Goal: Information Seeking & Learning: Learn about a topic

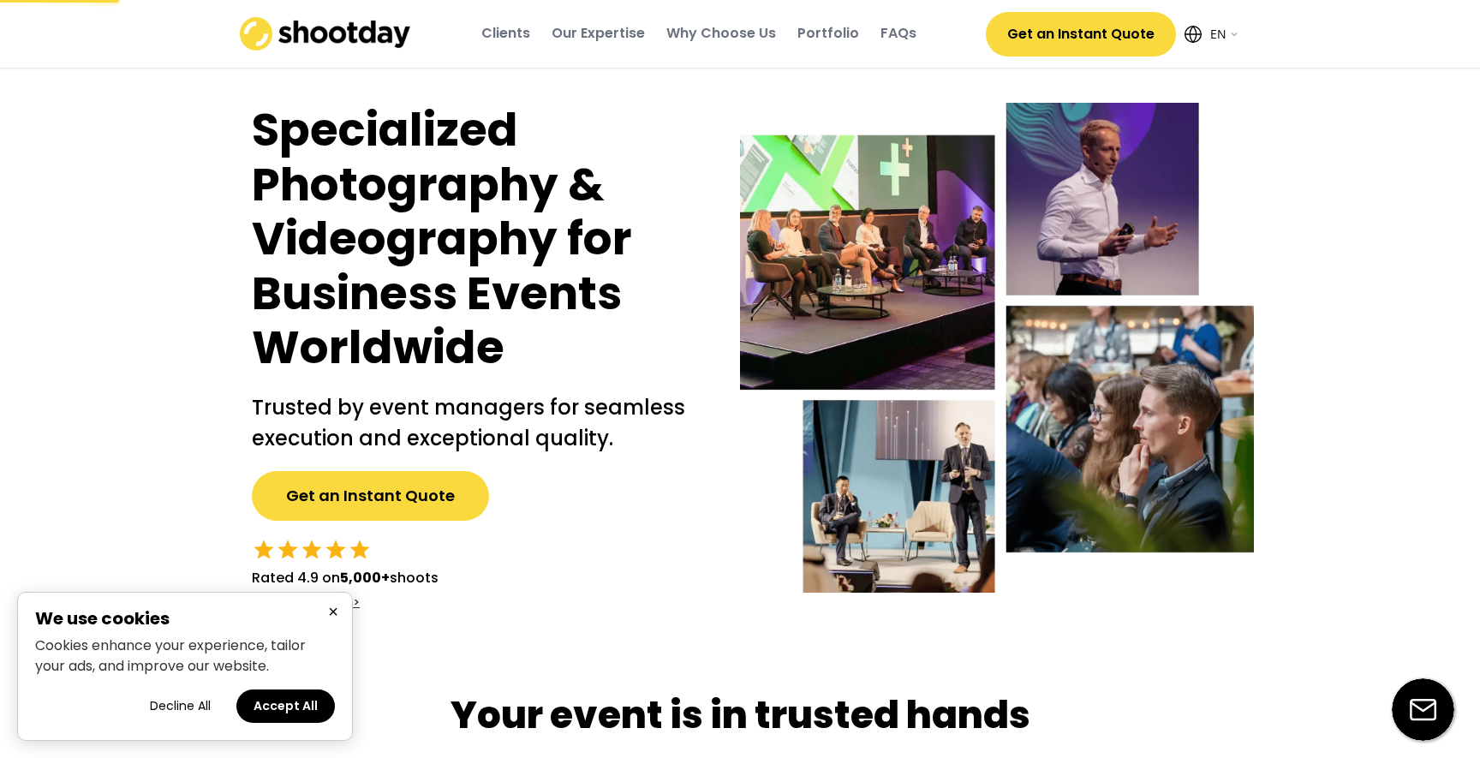
select select ""en""
click at [333, 612] on button "×" at bounding box center [333, 611] width 21 height 21
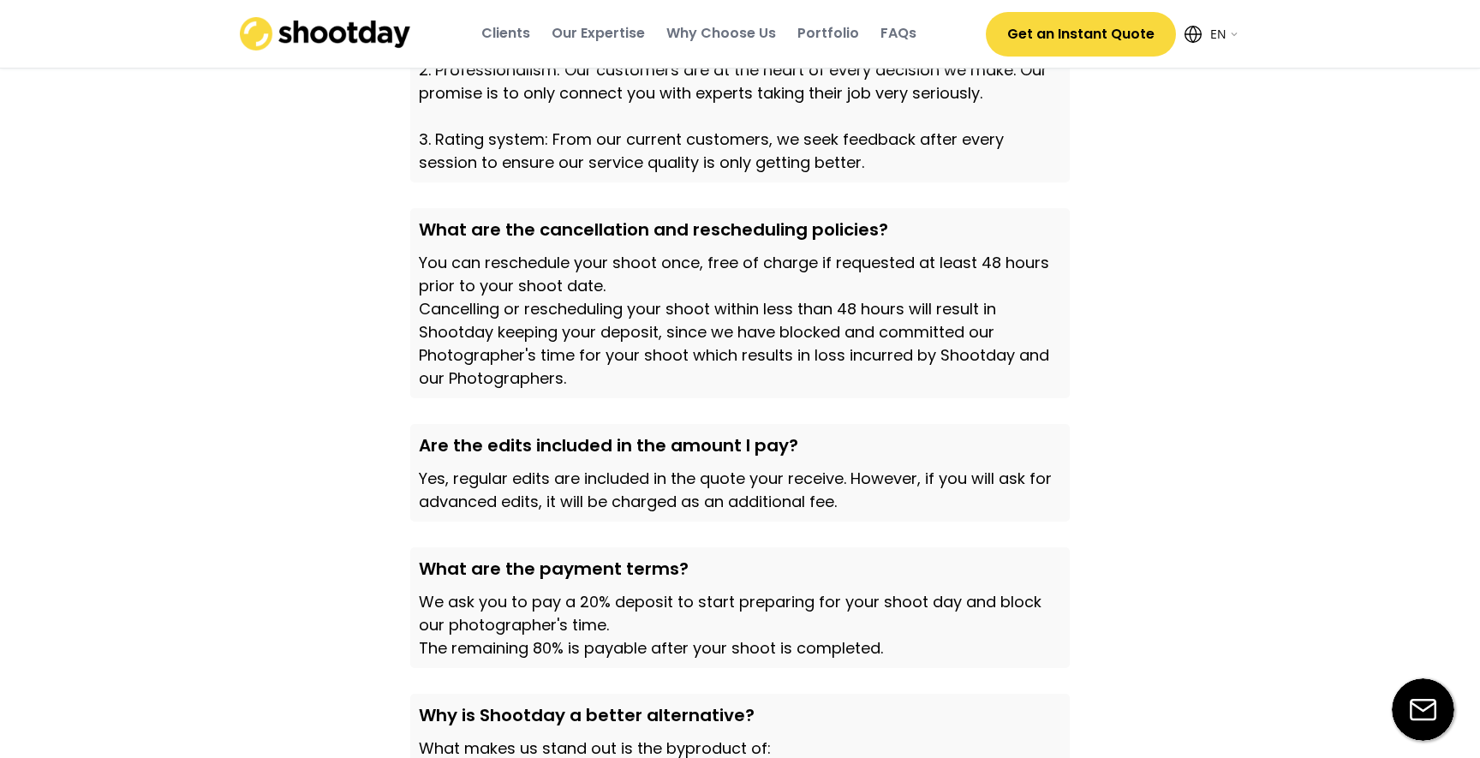
scroll to position [5325, 0]
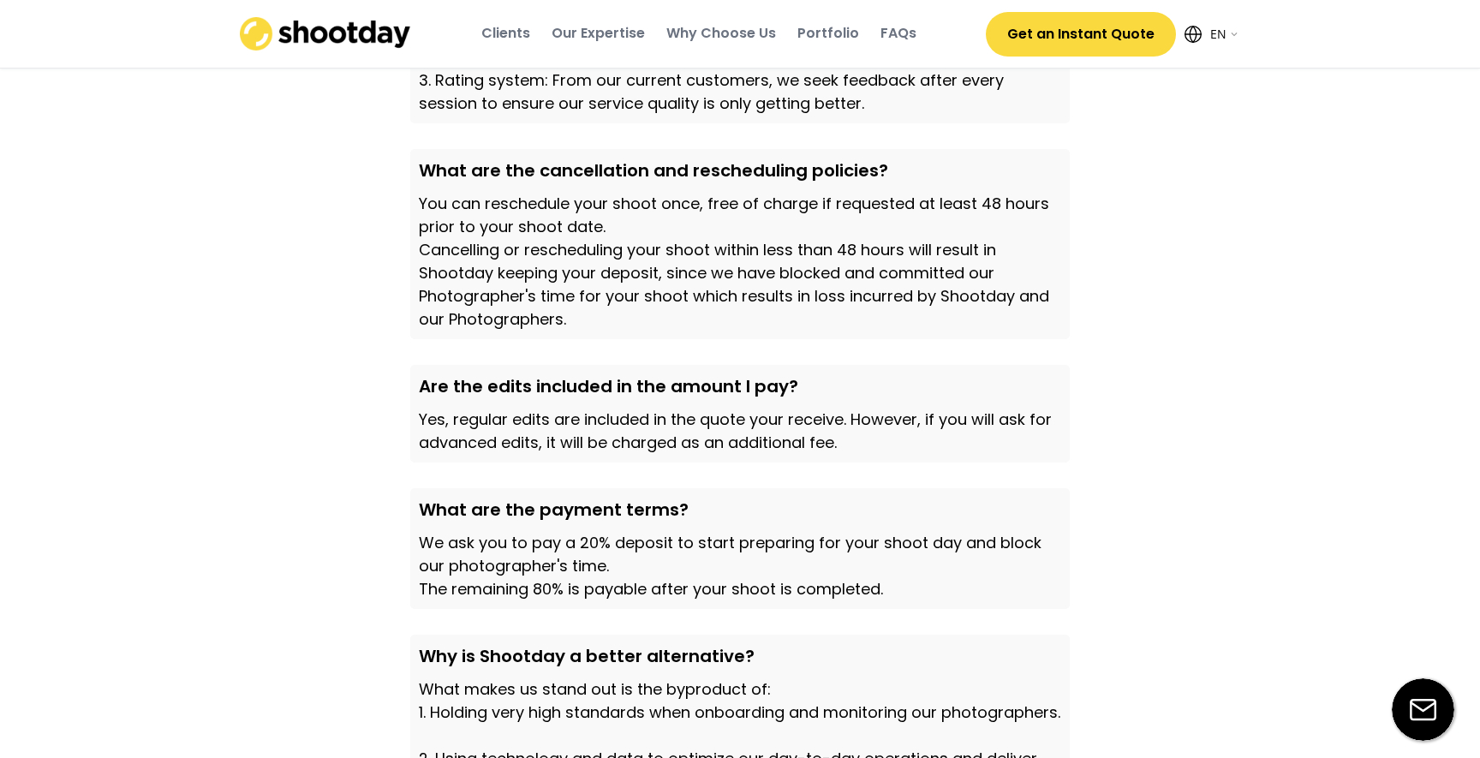
click at [841, 27] on div "Portfolio" at bounding box center [828, 33] width 62 height 19
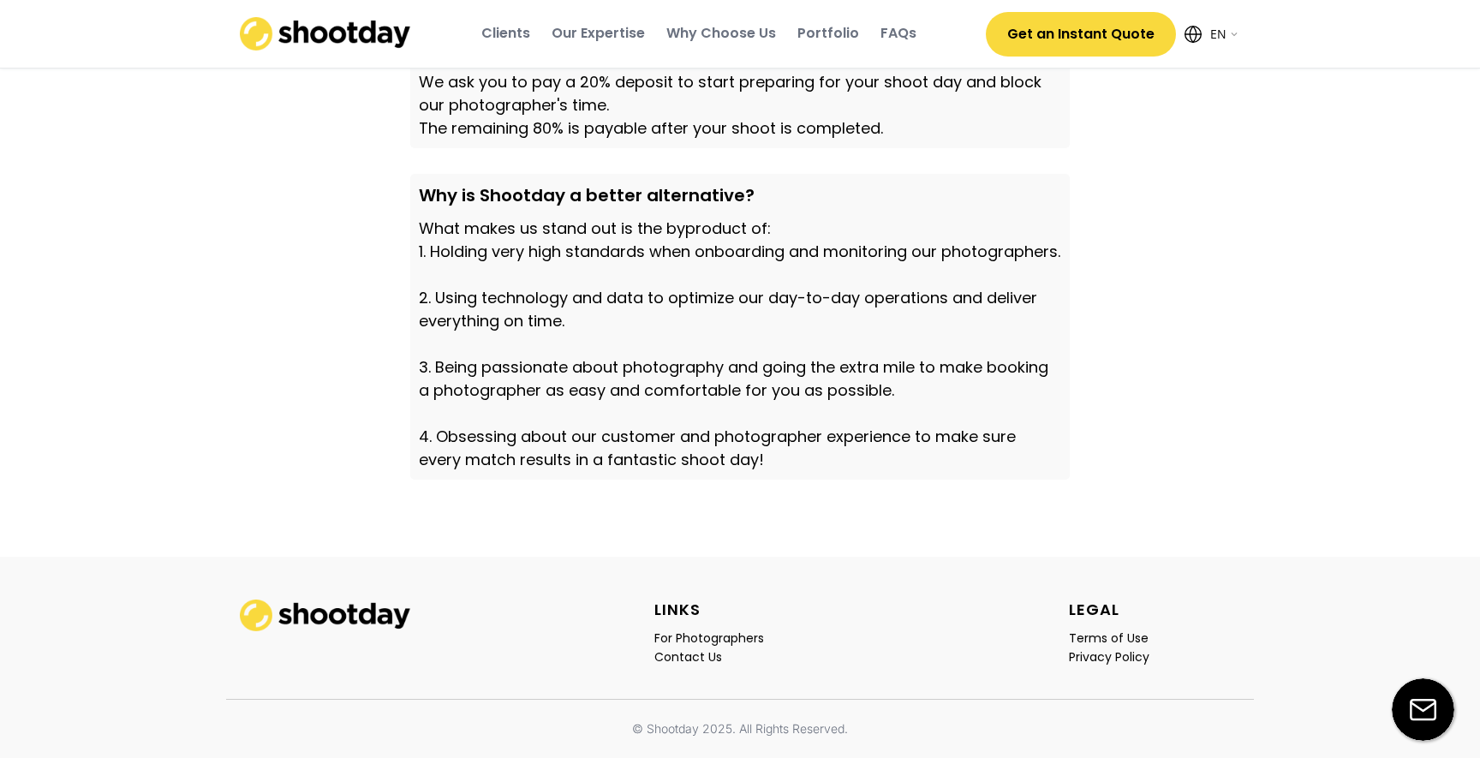
scroll to position [5782, 0]
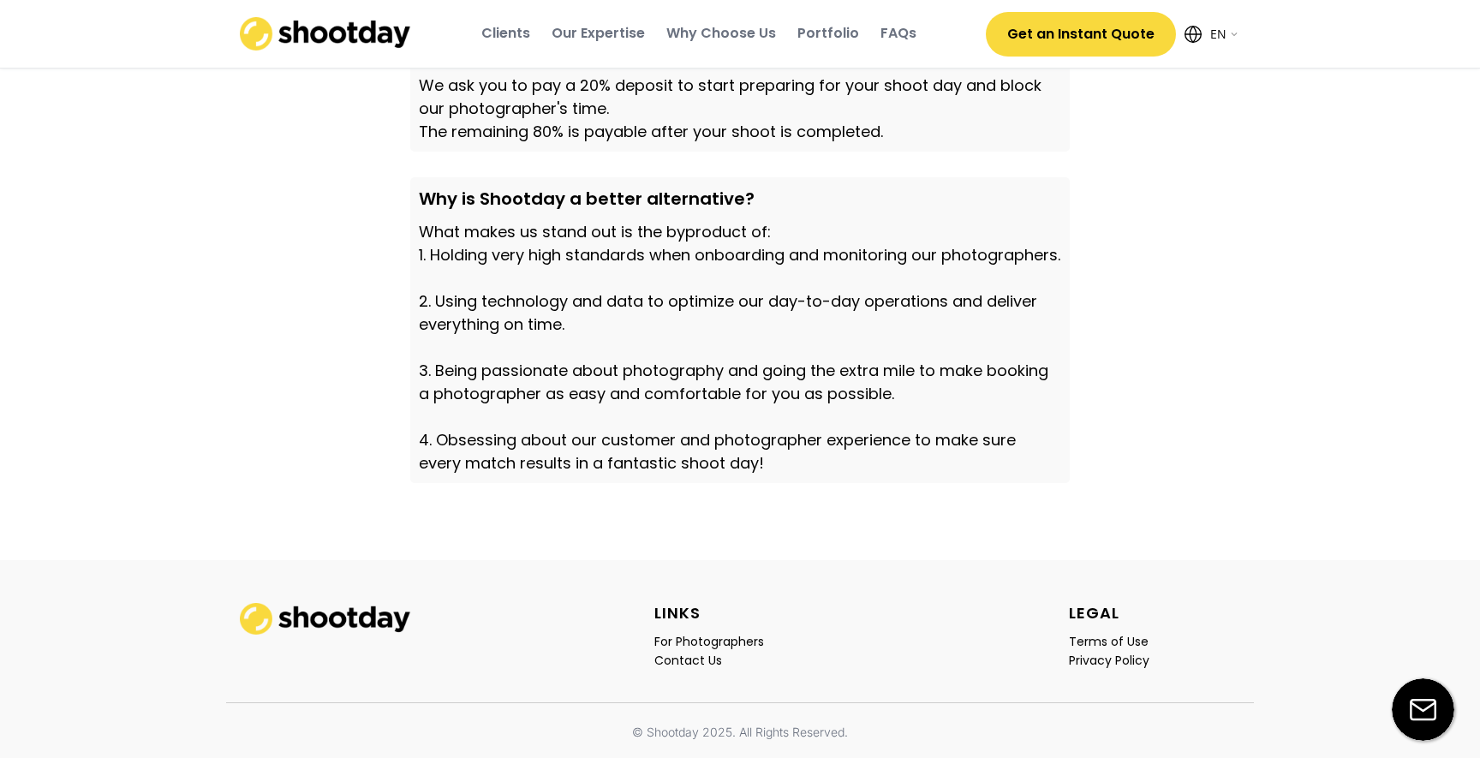
click at [521, 318] on div "What makes us stand out is the byproduct of: 1. Holding very high standards whe…" at bounding box center [740, 347] width 642 height 254
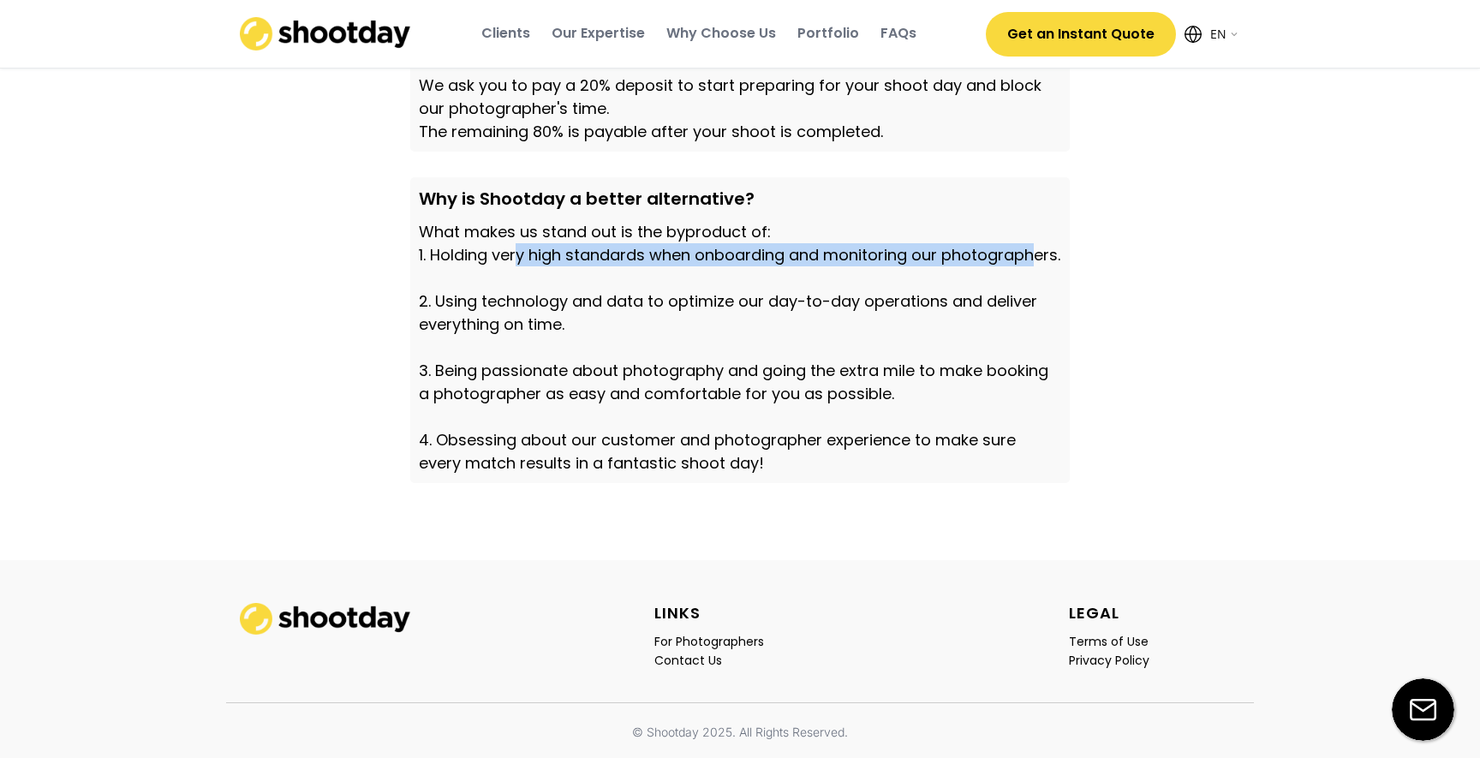
drag, startPoint x: 518, startPoint y: 365, endPoint x: 514, endPoint y: 388, distance: 23.5
click at [514, 388] on div "What makes us stand out is the byproduct of: 1. Holding very high standards whe…" at bounding box center [740, 347] width 642 height 254
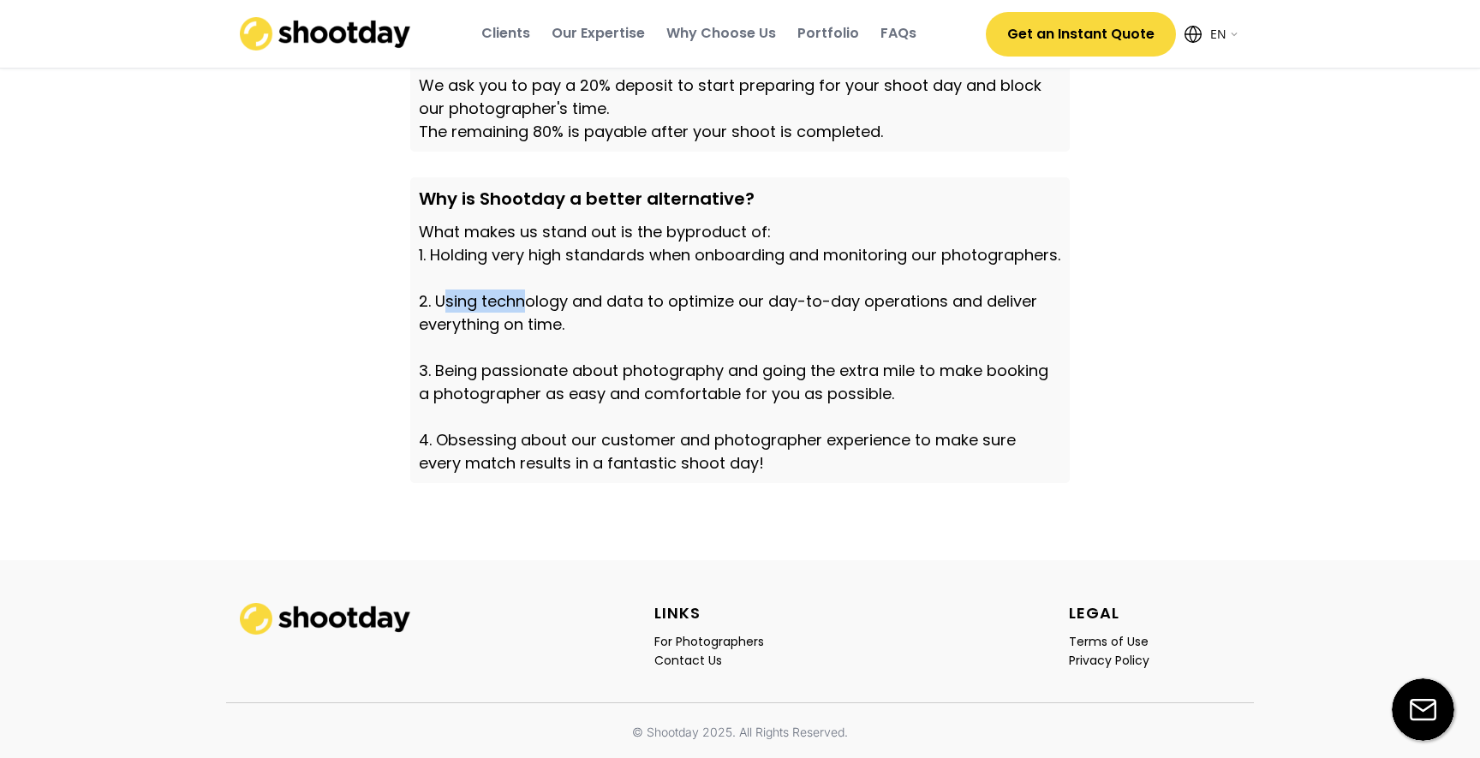
drag, startPoint x: 448, startPoint y: 438, endPoint x: 522, endPoint y: 438, distance: 74.5
click at [525, 439] on div "What makes us stand out is the byproduct of: 1. Holding very high standards whe…" at bounding box center [740, 347] width 642 height 254
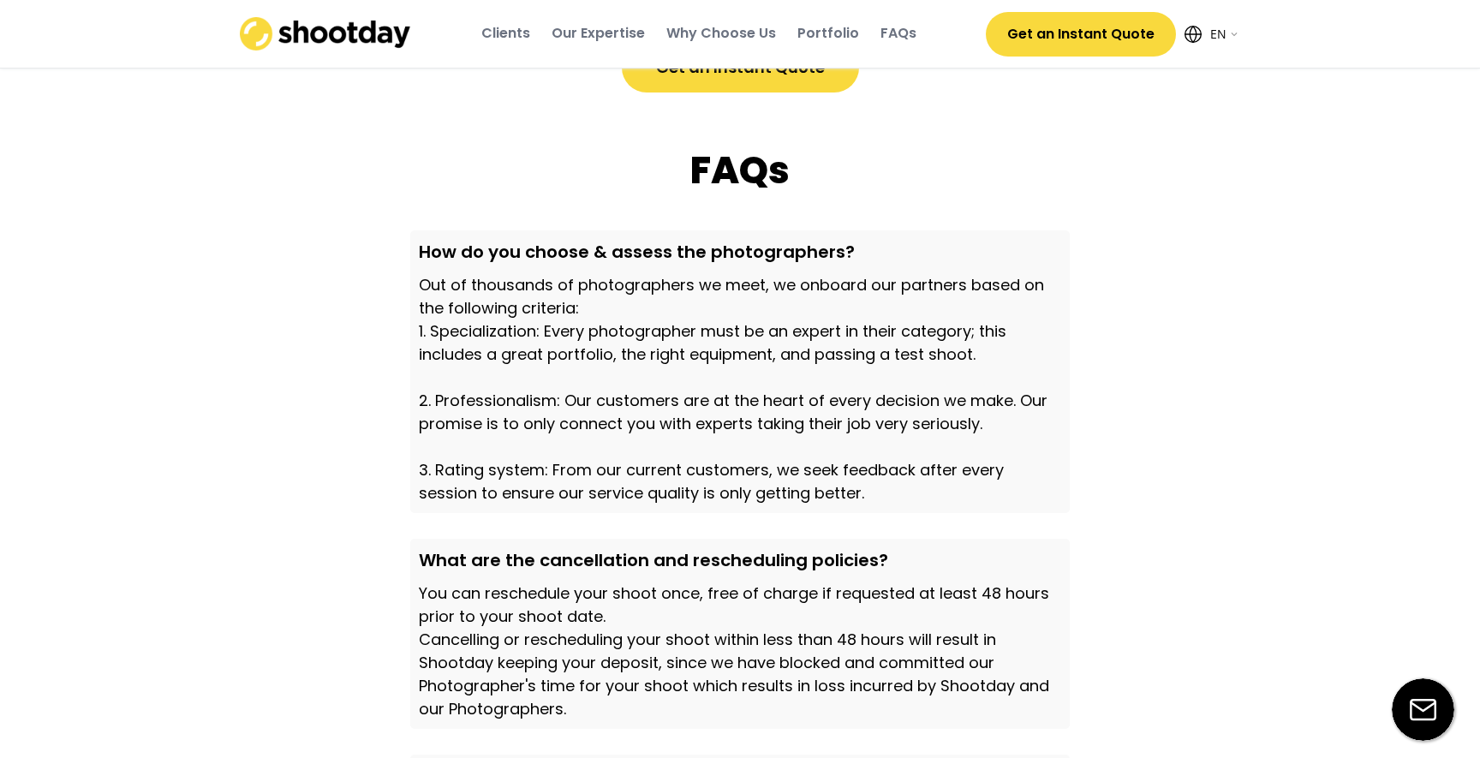
scroll to position [4933, 0]
click at [459, 266] on div "How do you choose & assess the photographers?" at bounding box center [740, 254] width 642 height 26
click at [494, 266] on div "How do you choose & assess the photographers?" at bounding box center [740, 254] width 642 height 26
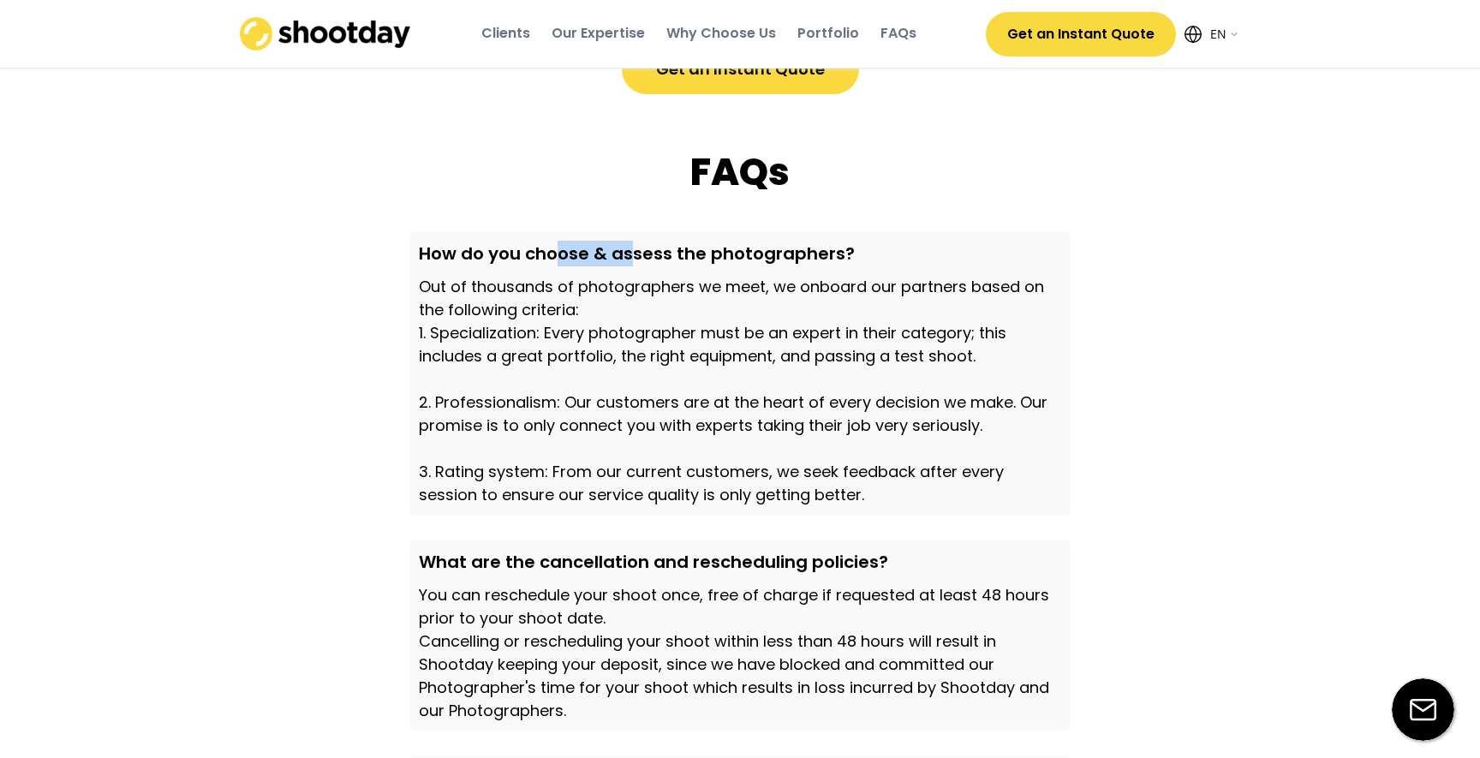
drag, startPoint x: 559, startPoint y: 280, endPoint x: 628, endPoint y: 278, distance: 68.5
click at [628, 266] on div "How do you choose & assess the photographers?" at bounding box center [740, 254] width 642 height 26
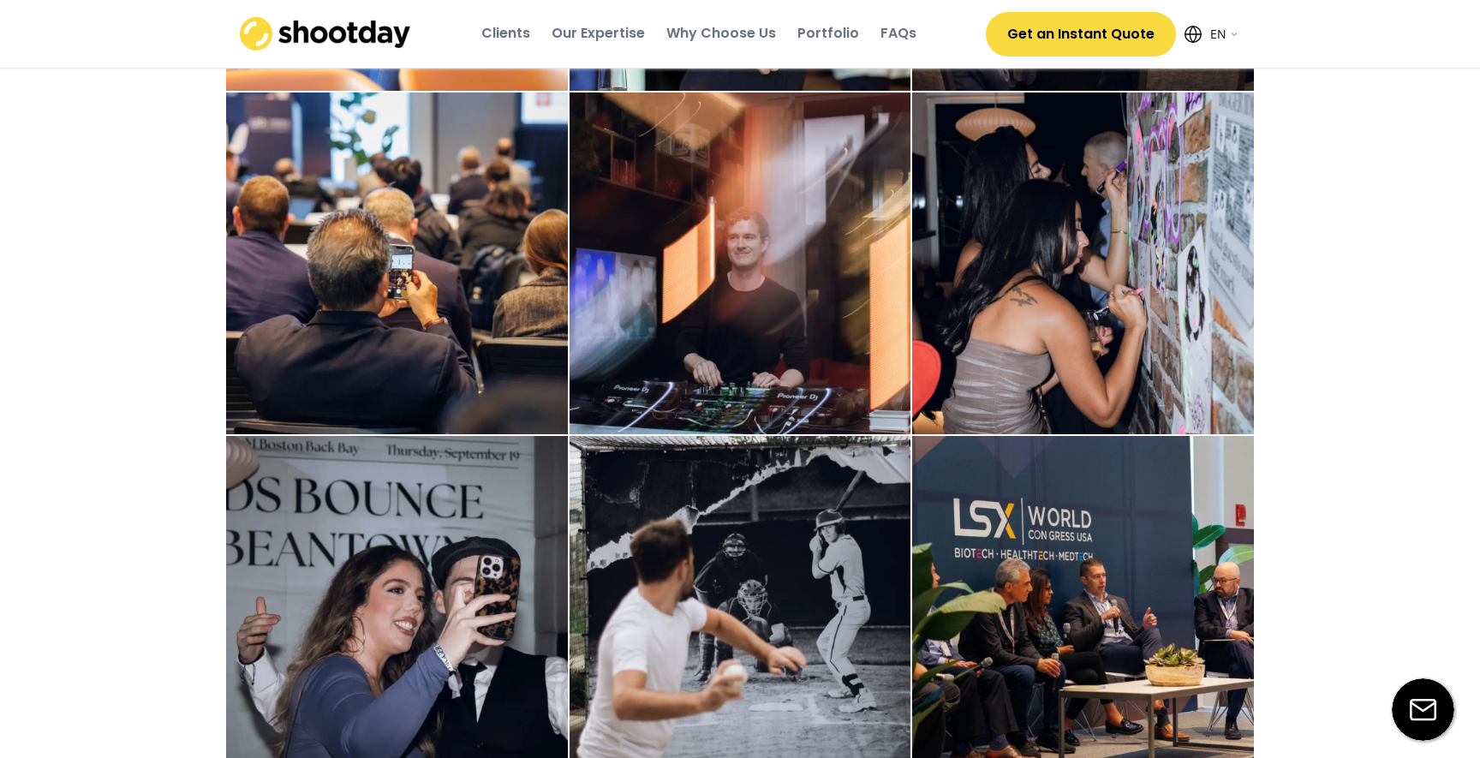
click at [830, 33] on div "Portfolio" at bounding box center [828, 33] width 62 height 19
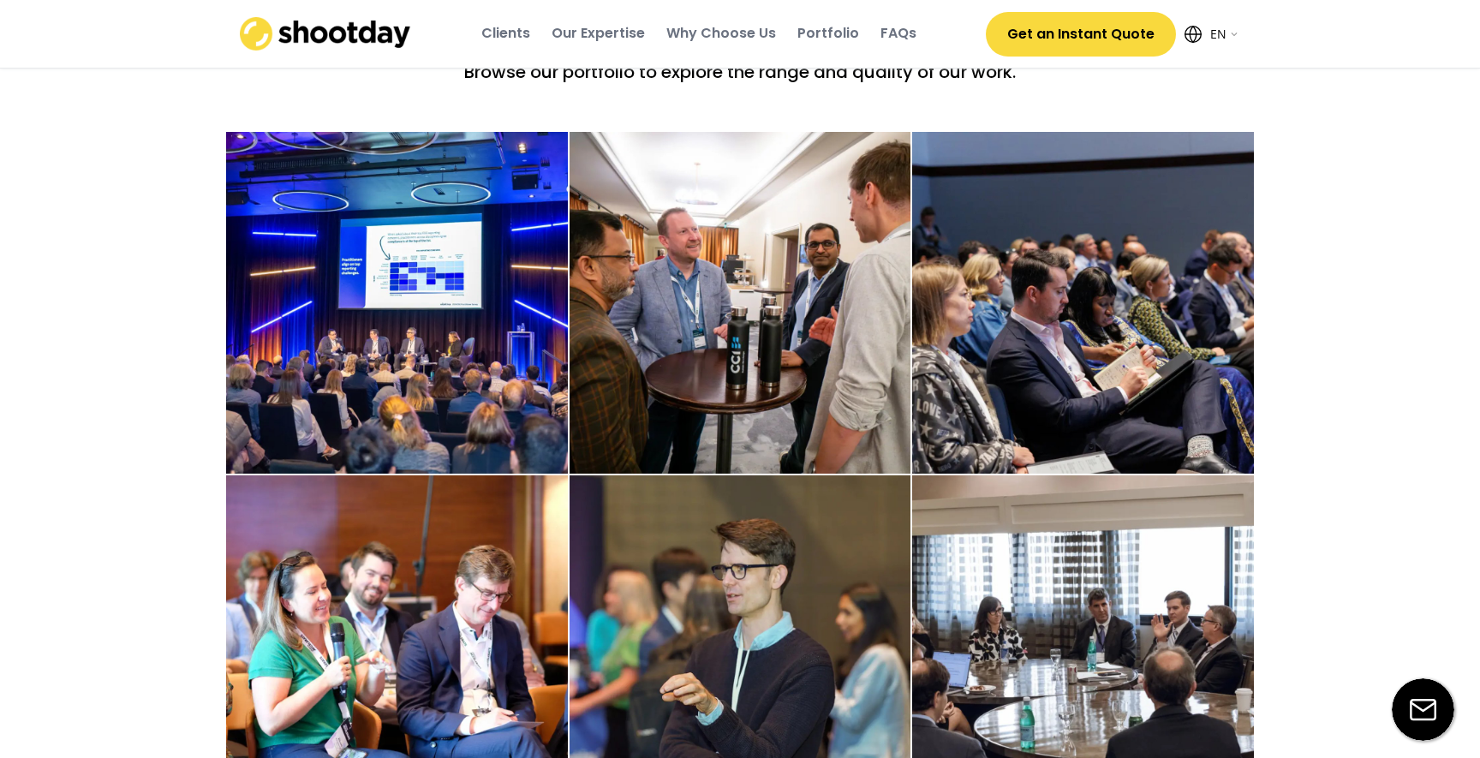
scroll to position [2415, 0]
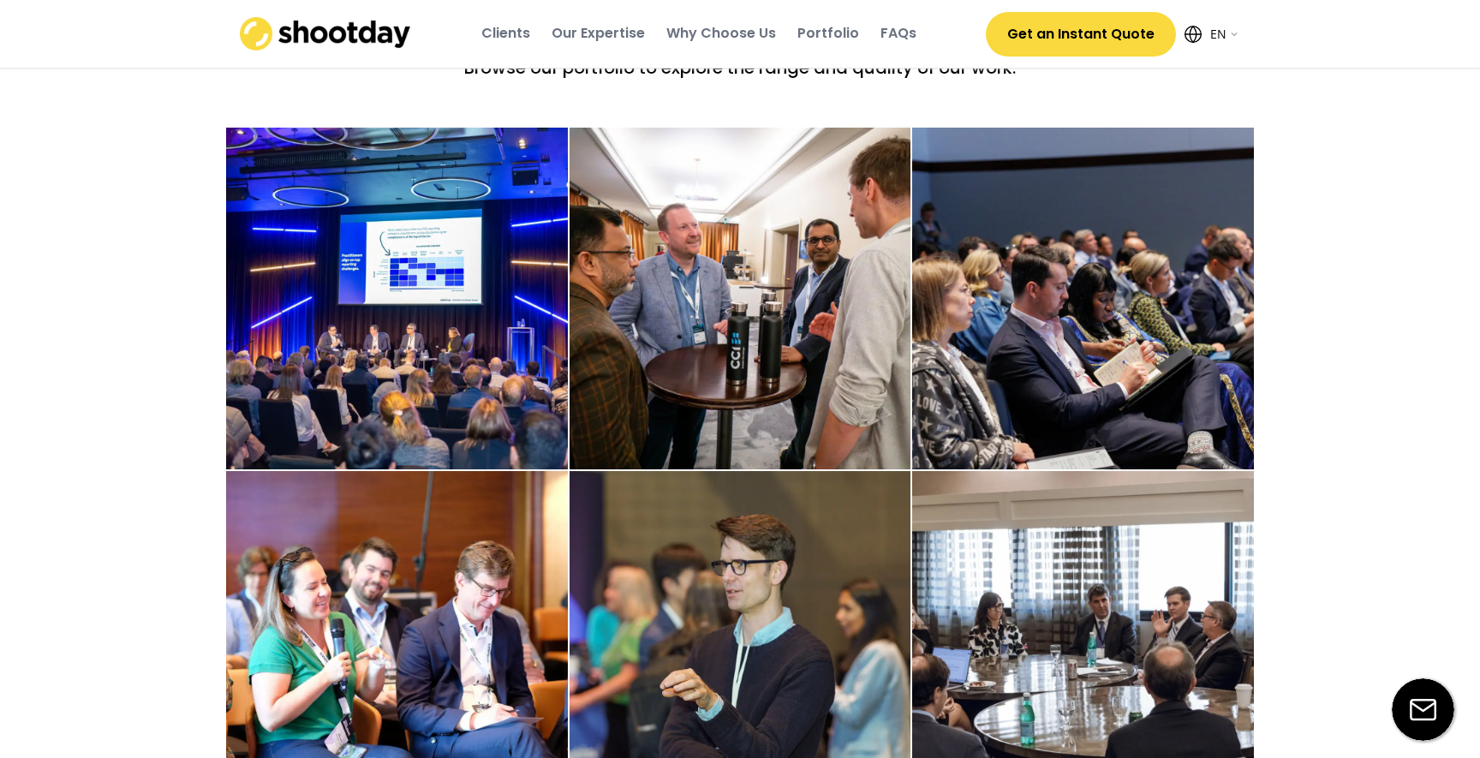
click at [402, 386] on img at bounding box center [397, 299] width 342 height 342
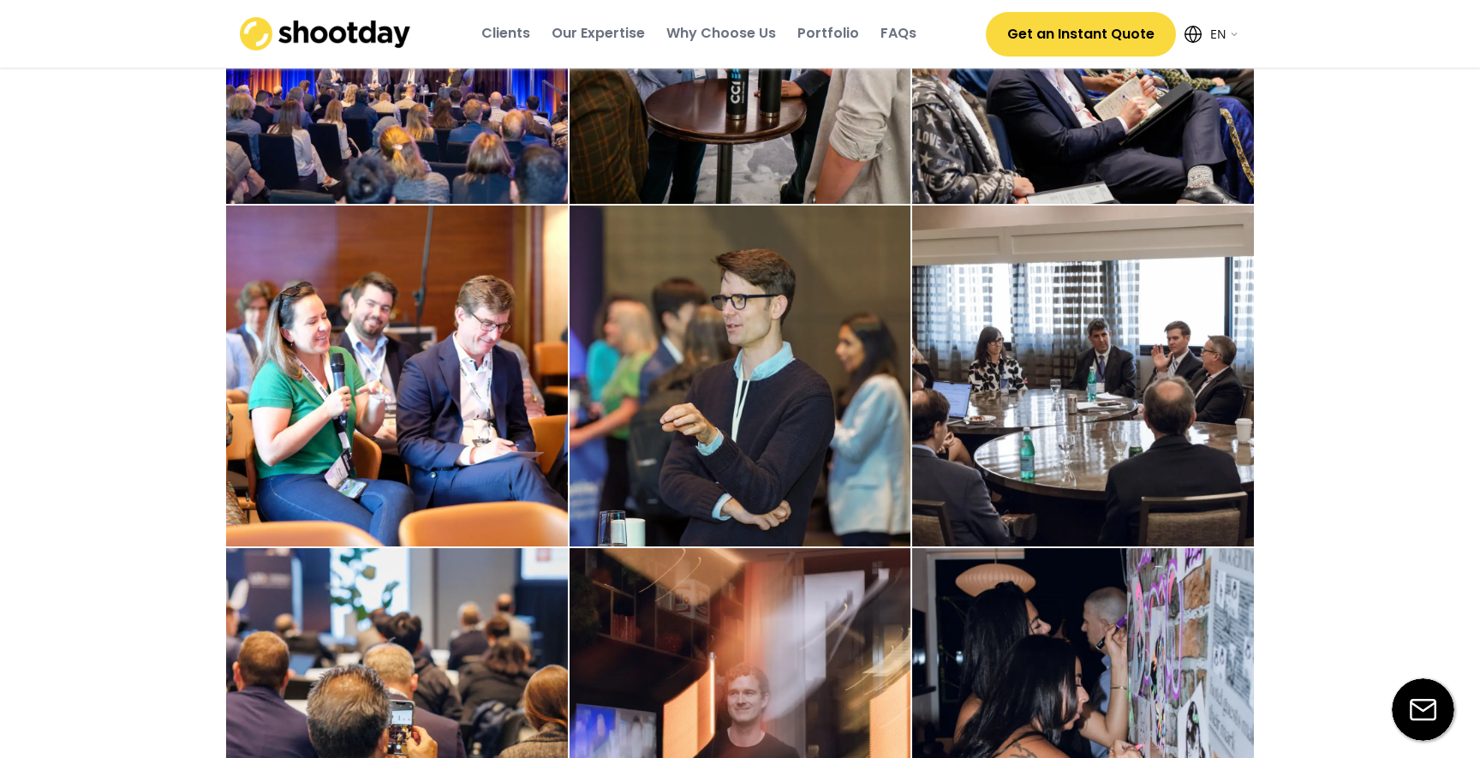
click at [392, 449] on img at bounding box center [397, 377] width 342 height 342
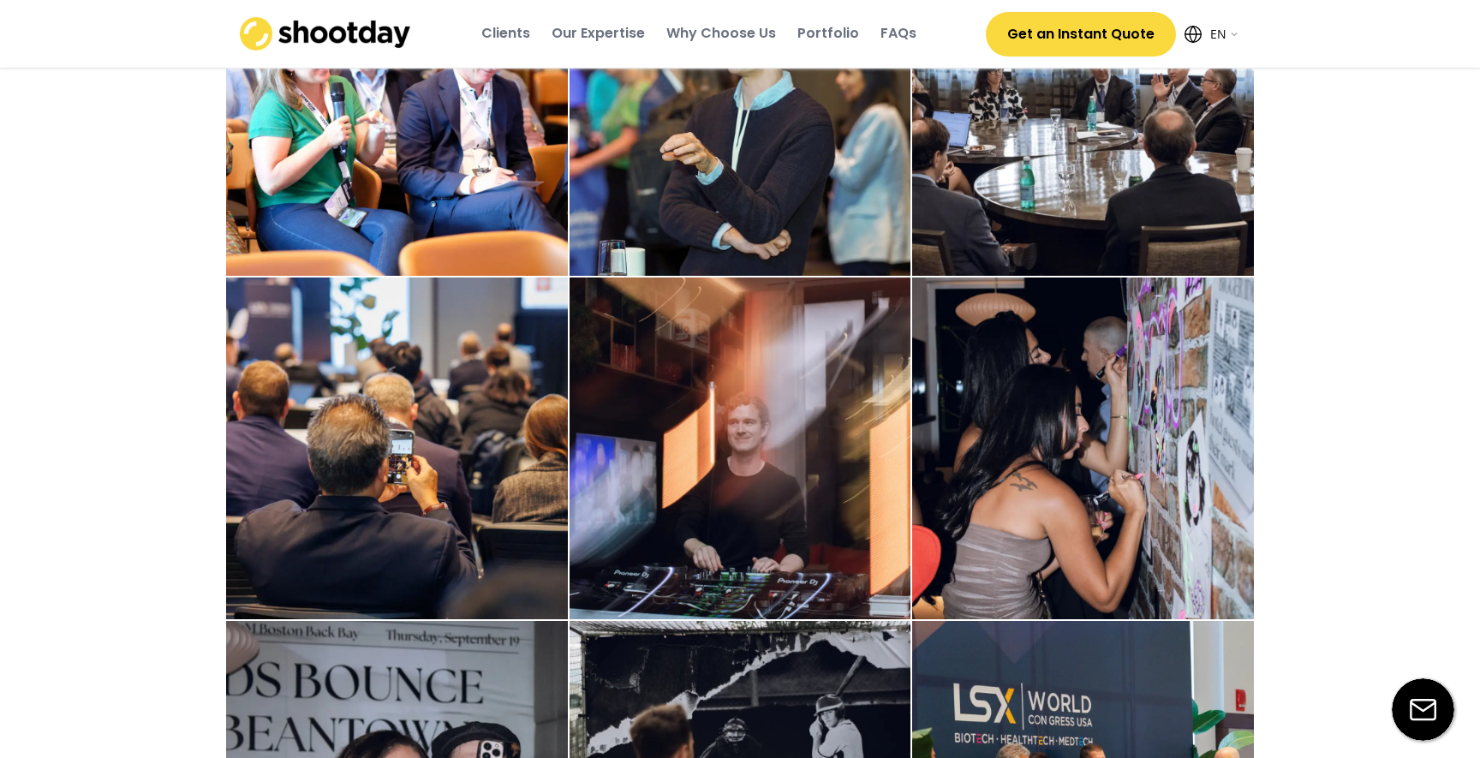
click at [392, 421] on img at bounding box center [397, 448] width 342 height 342
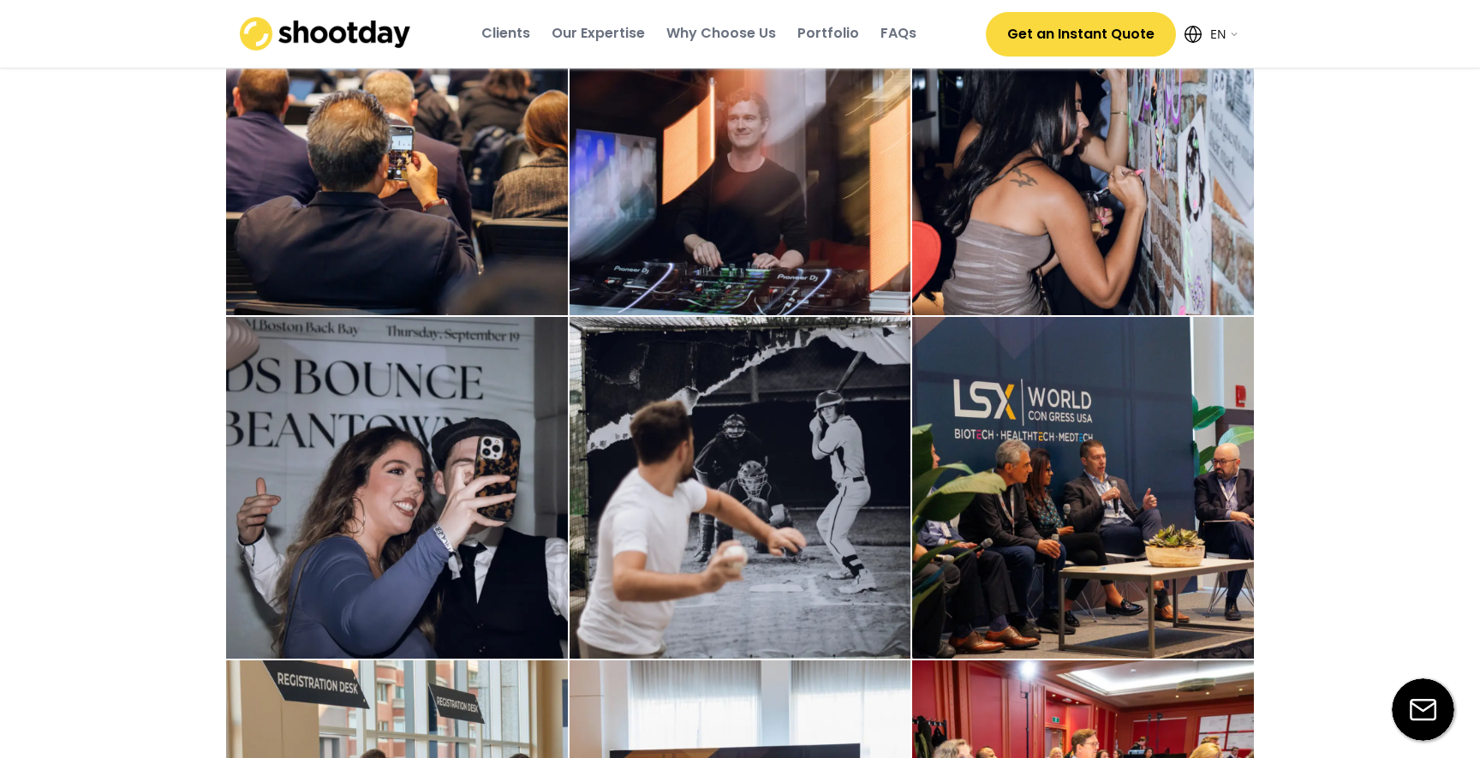
scroll to position [3259, 0]
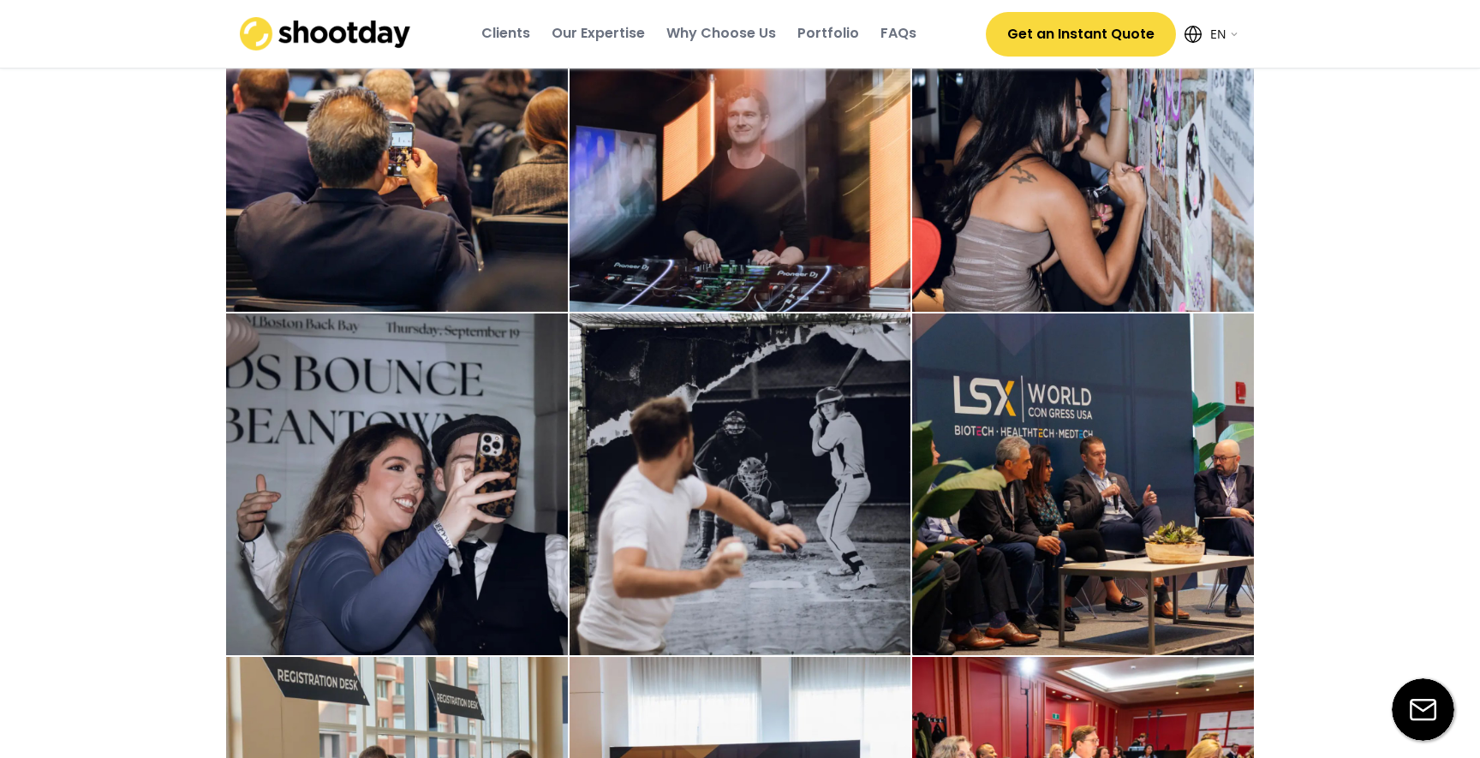
click at [611, 35] on div "Our Expertise" at bounding box center [598, 33] width 93 height 19
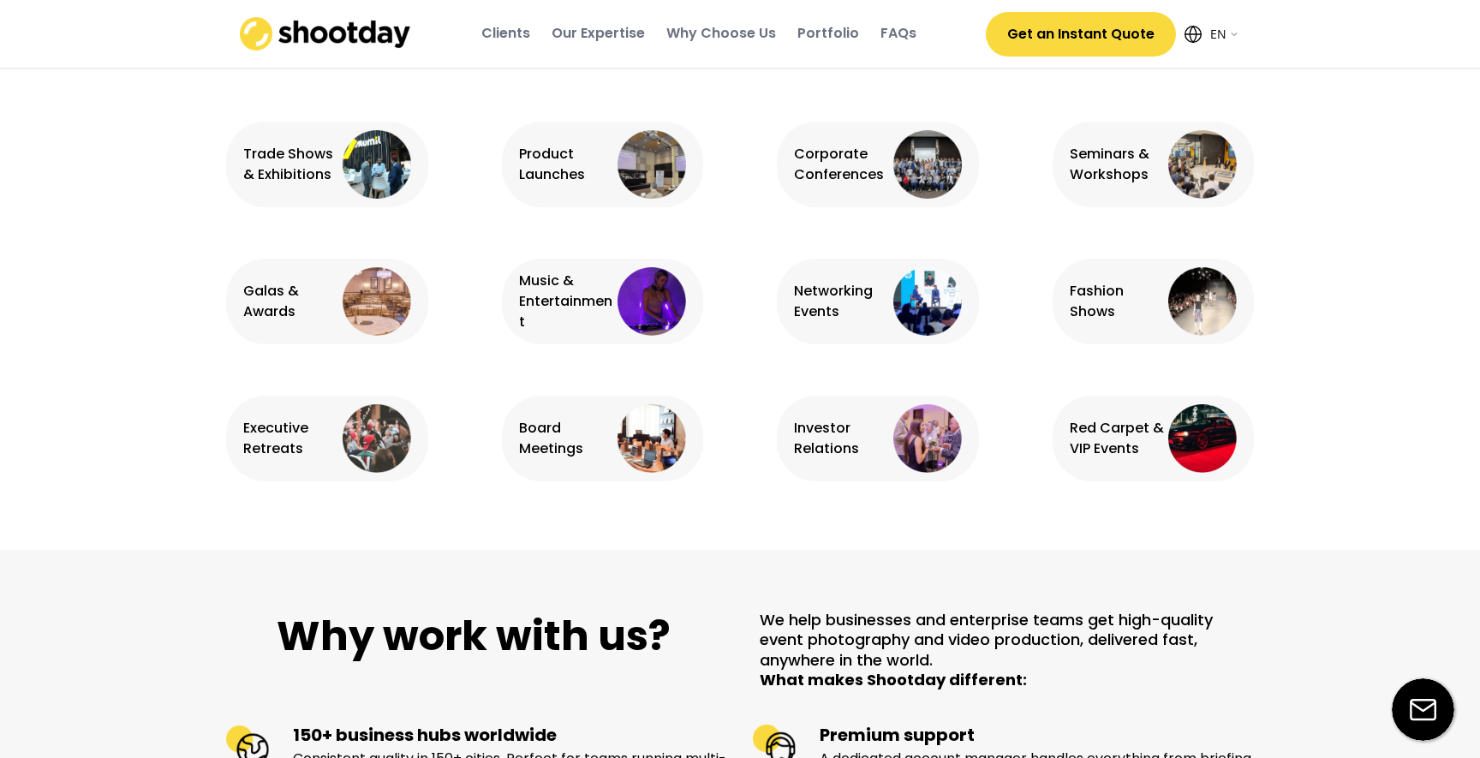
scroll to position [1091, 0]
